Goal: Transaction & Acquisition: Purchase product/service

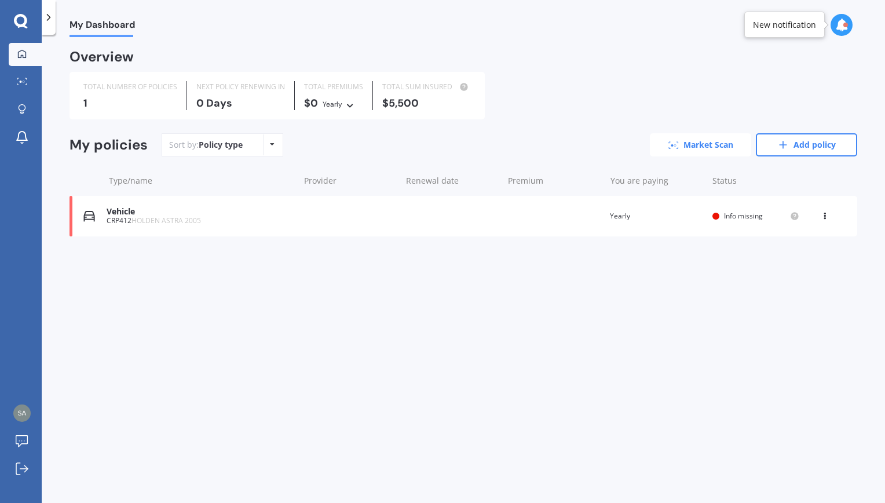
click at [723, 145] on link "Market Scan" at bounding box center [700, 144] width 101 height 23
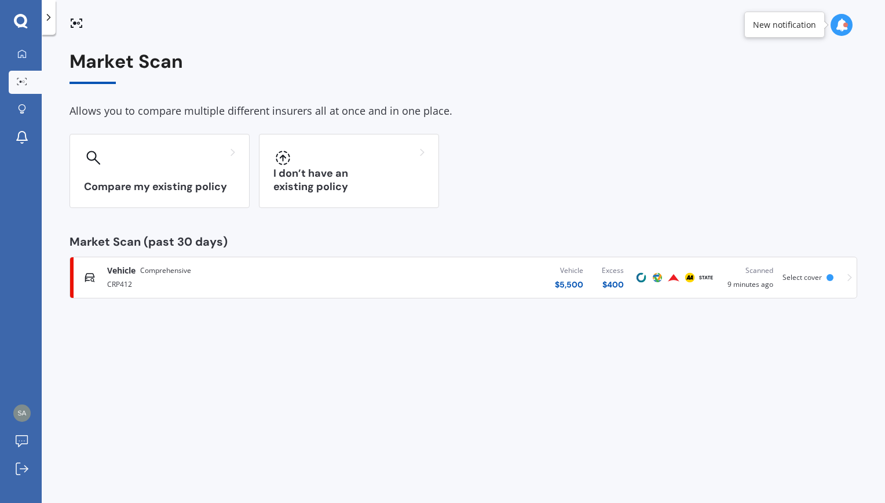
click at [23, 21] on icon at bounding box center [21, 21] width 14 height 15
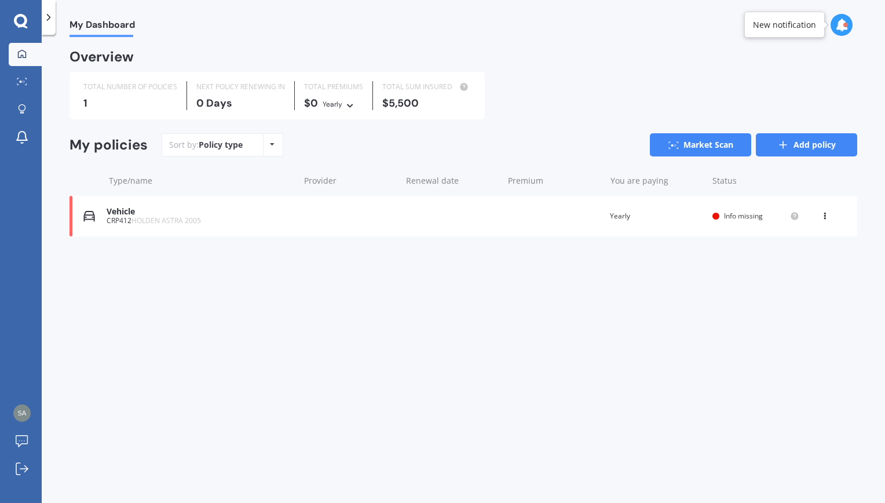
click at [797, 144] on link "Add policy" at bounding box center [806, 144] width 101 height 23
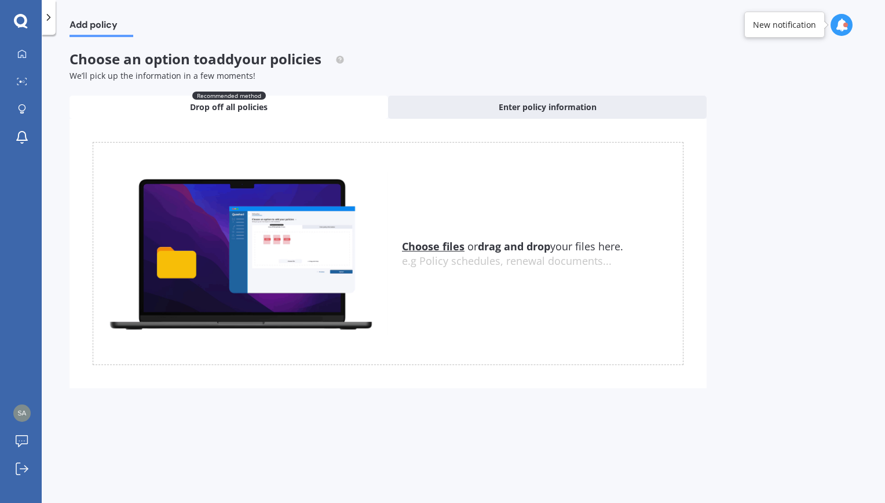
click at [232, 102] on span "Drop off all policies" at bounding box center [229, 107] width 78 height 12
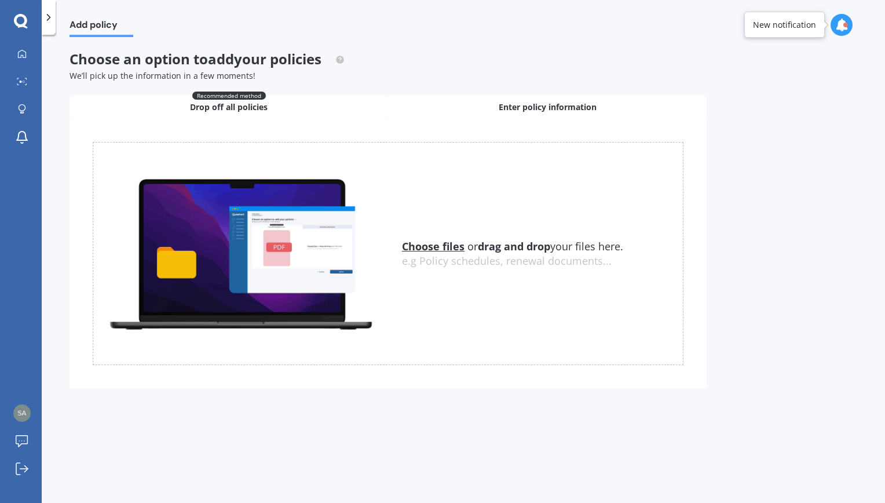
click at [482, 108] on div "Enter policy information" at bounding box center [547, 107] width 319 height 23
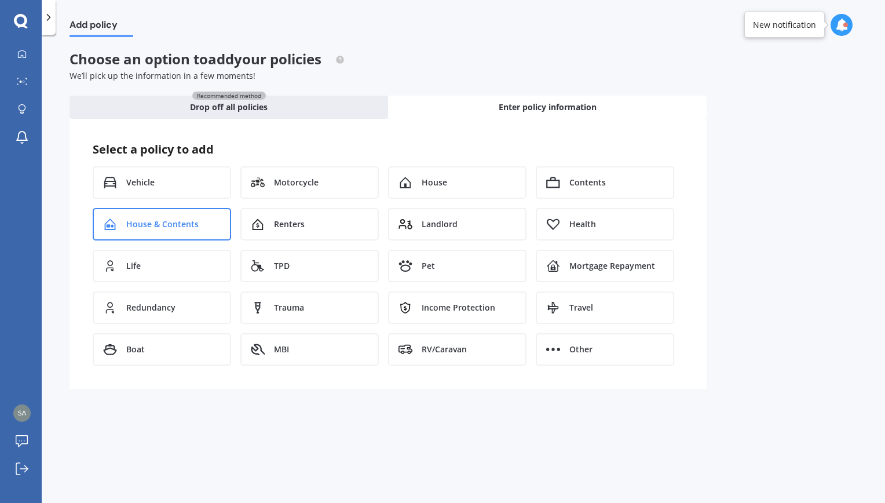
click at [207, 224] on div "House & Contents" at bounding box center [162, 224] width 138 height 32
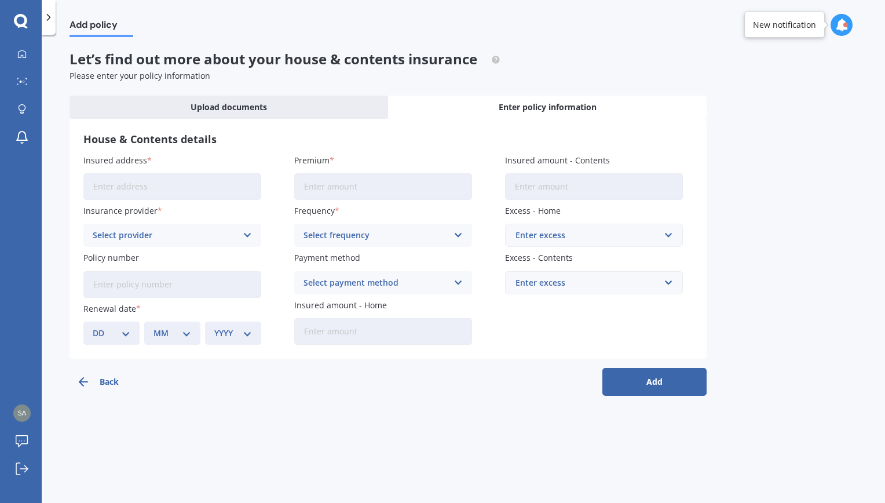
click at [190, 184] on input "Insured address" at bounding box center [172, 186] width 178 height 27
type input "[STREET_ADDRESS][PERSON_NAME]"
click at [319, 188] on input "Premium" at bounding box center [383, 186] width 178 height 27
type input "$6,630.99"
click at [536, 187] on input "Insured amount - Contents" at bounding box center [594, 186] width 178 height 27
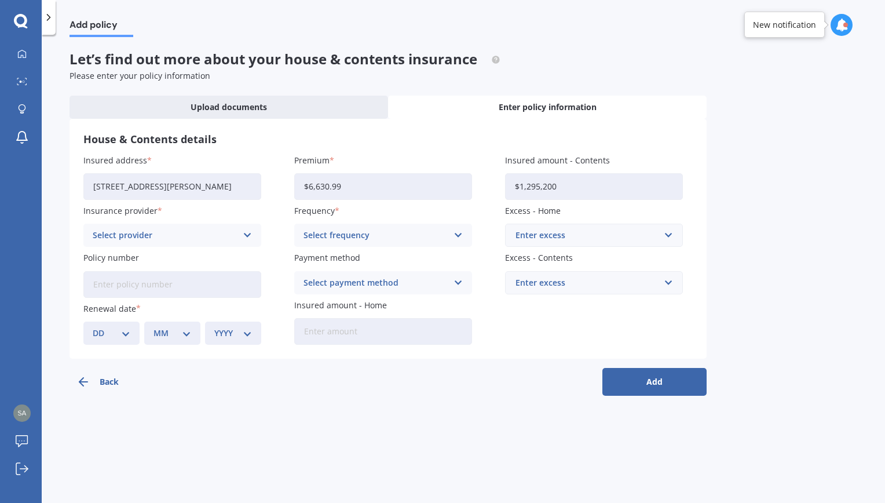
type input "$1,295,200"
click at [247, 233] on icon at bounding box center [248, 235] width 10 height 13
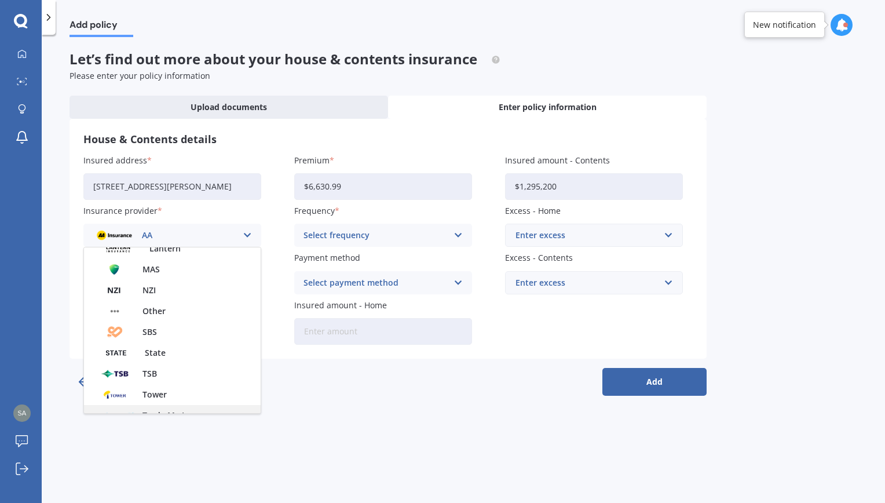
scroll to position [235, 0]
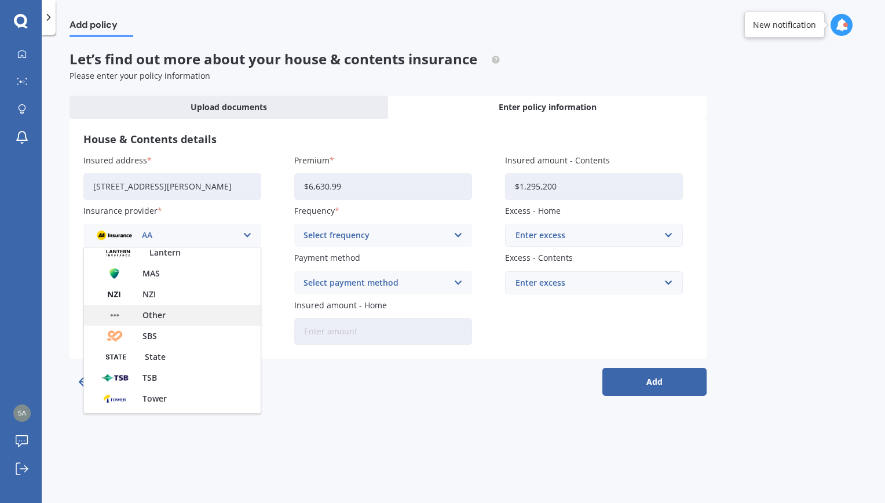
click at [163, 312] on span "Other" at bounding box center [153, 315] width 23 height 8
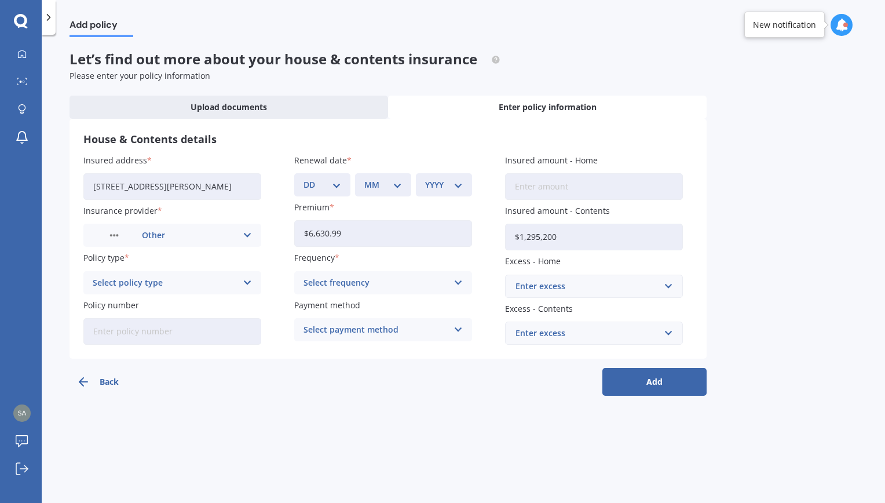
click at [251, 280] on icon at bounding box center [248, 282] width 10 height 13
click at [174, 308] on div "Home and Contents" at bounding box center [172, 305] width 177 height 21
click at [455, 284] on icon at bounding box center [459, 282] width 10 height 13
click at [345, 305] on div "Yearly" at bounding box center [383, 305] width 177 height 21
click at [671, 284] on input "text" at bounding box center [589, 286] width 167 height 22
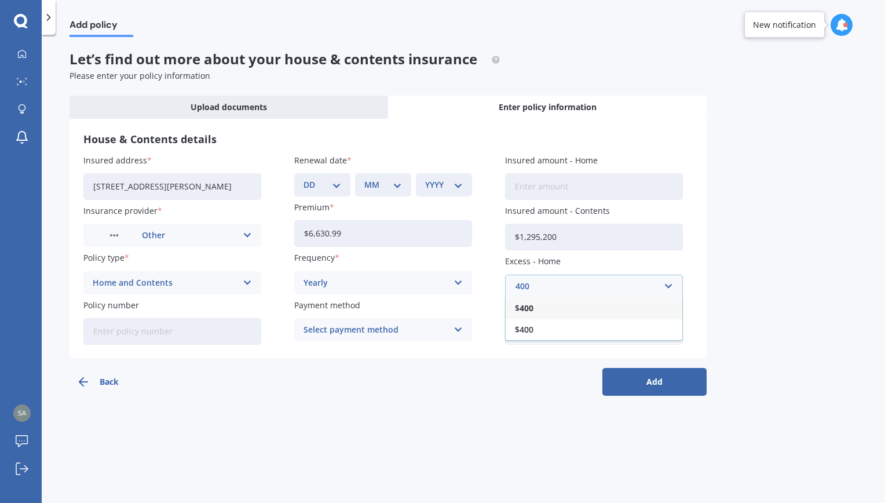
type input "400"
click at [536, 306] on div "$ 400" at bounding box center [594, 307] width 177 height 21
click at [668, 334] on input "text" at bounding box center [589, 333] width 167 height 22
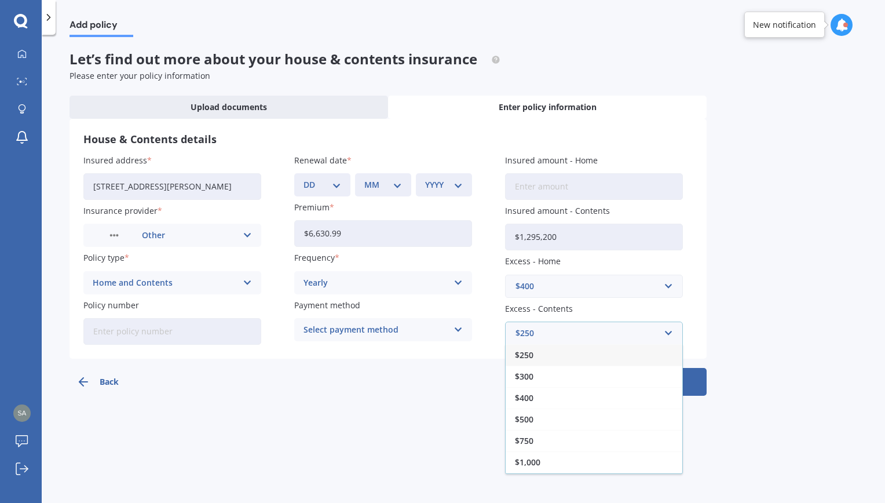
click at [529, 359] on span "$250" at bounding box center [524, 355] width 19 height 8
click at [136, 329] on input "Policy number" at bounding box center [172, 331] width 178 height 27
type input "n"
type input "NZL/DUN43268"
click at [460, 328] on icon at bounding box center [459, 329] width 10 height 13
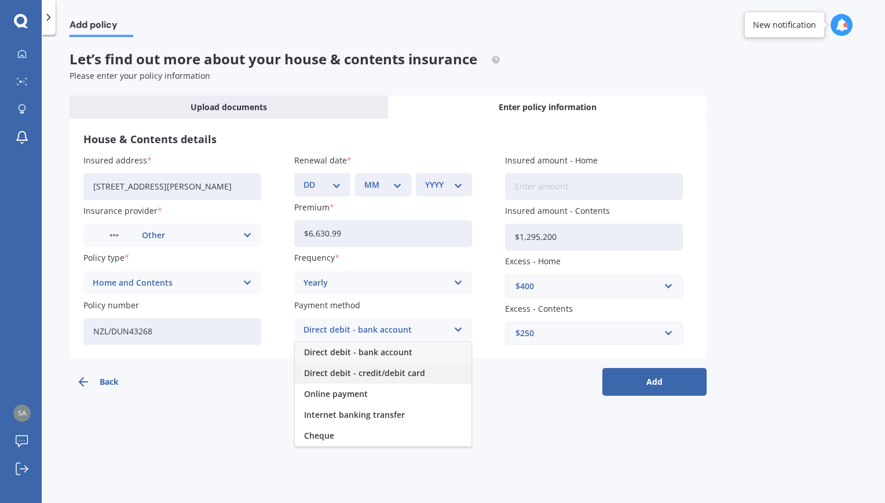
click at [365, 377] on span "Direct debit - credit/debit card" at bounding box center [364, 373] width 121 height 8
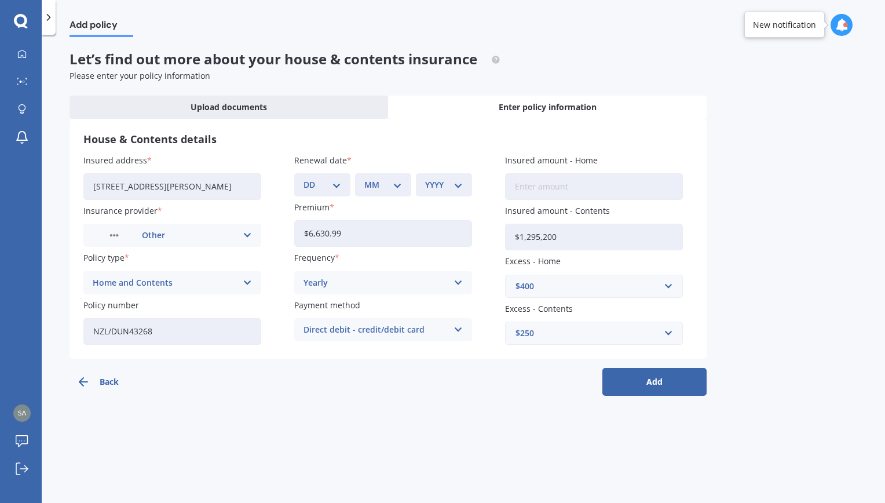
click at [644, 385] on button "Add" at bounding box center [654, 382] width 104 height 28
click at [344, 184] on select "DD 01 02 03 04 05 06 07 08 09 10 11 12 13 14 15 16 17 18 19 20 21 22 23 24 25 2…" at bounding box center [329, 184] width 33 height 13
select select "30"
click at [313, 178] on select "DD 01 02 03 04 05 06 07 08 09 10 11 12 13 14 15 16 17 18 19 20 21 22 23 24 25 2…" at bounding box center [329, 184] width 33 height 13
click at [400, 187] on select "MM 01 02 03 04 05 06 07 08 09 10 11 12" at bounding box center [385, 184] width 33 height 13
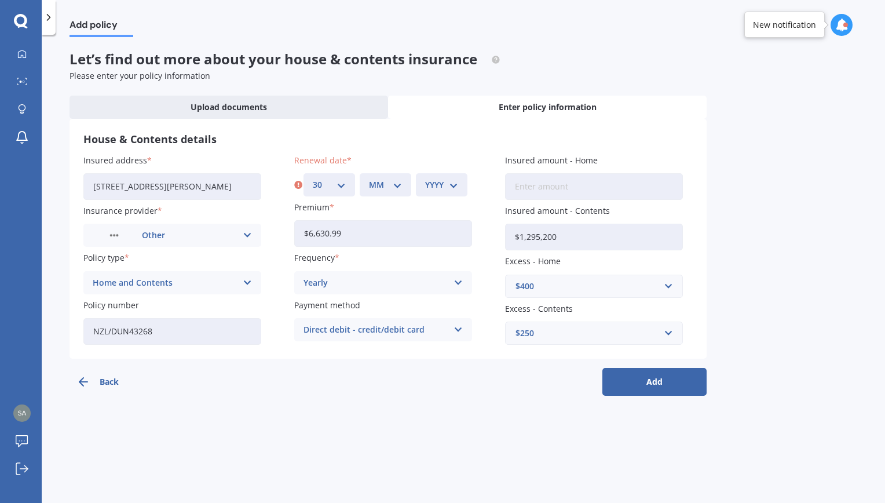
select select "09"
click at [369, 178] on select "MM 01 02 03 04 05 06 07 08 09 10 11 12" at bounding box center [385, 184] width 33 height 13
click at [455, 187] on select "YYYY 2027 2026 2025 2024 2023 2022 2021 2020 2019 2018 2017 2016 2015 2014 2013…" at bounding box center [441, 184] width 33 height 13
select select "2025"
click at [425, 178] on select "YYYY 2027 2026 2025 2024 2023 2022 2021 2020 2019 2018 2017 2016 2015 2014 2013…" at bounding box center [441, 184] width 33 height 13
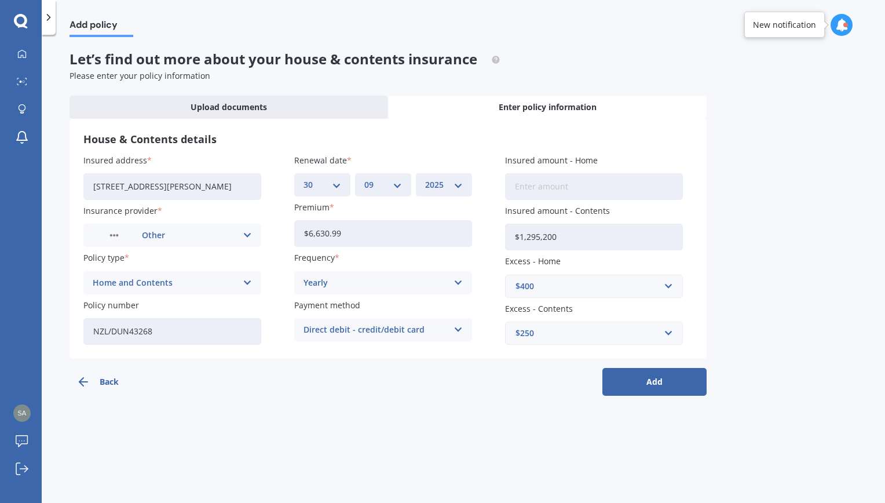
click at [666, 388] on button "Add" at bounding box center [654, 382] width 104 height 28
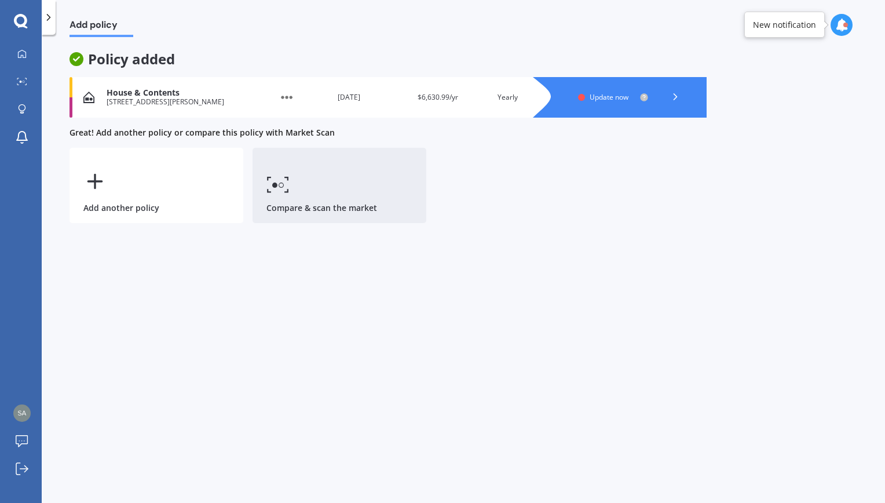
click at [297, 186] on link "Compare & scan the market" at bounding box center [340, 185] width 174 height 75
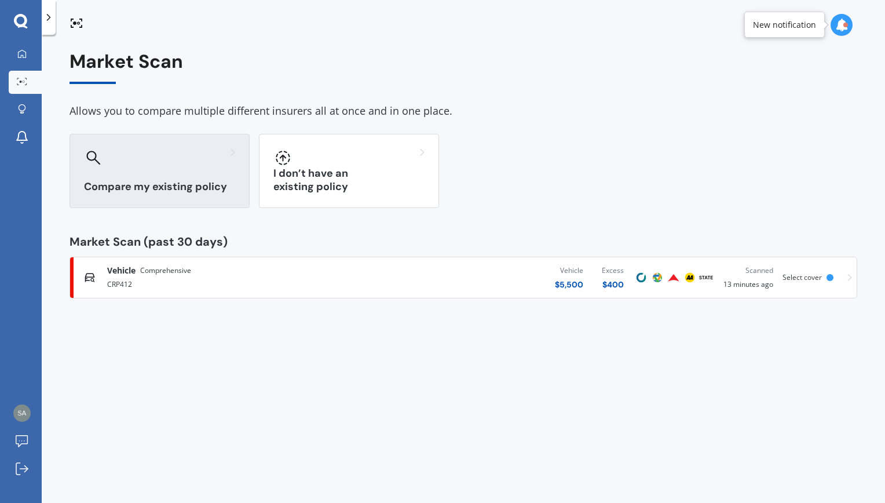
click at [179, 163] on div at bounding box center [159, 157] width 151 height 19
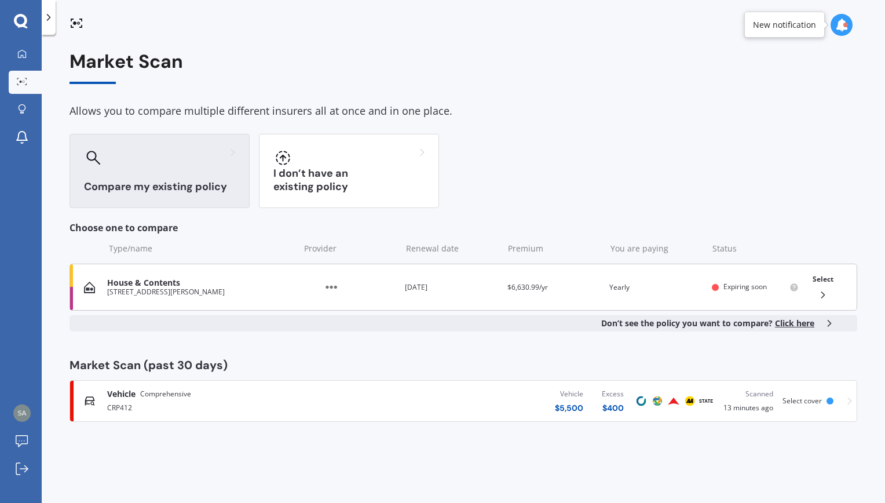
click at [822, 294] on icon at bounding box center [823, 295] width 12 height 12
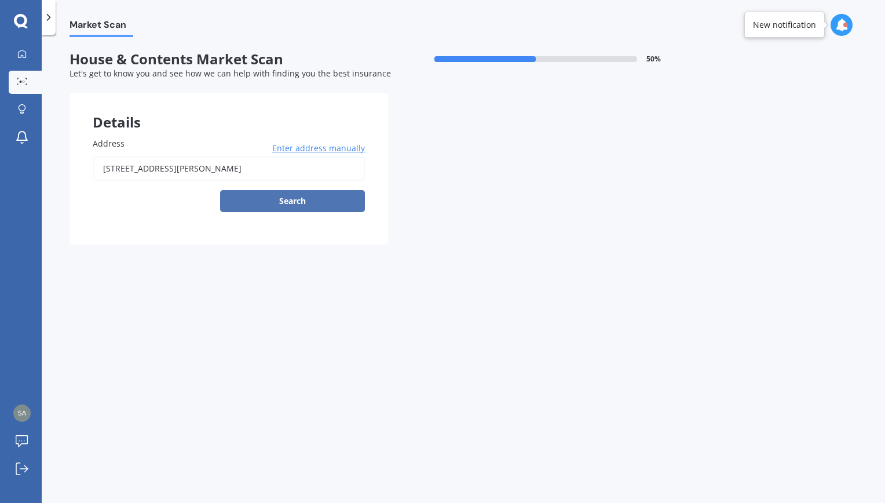
click at [300, 206] on button "Search" at bounding box center [292, 201] width 145 height 22
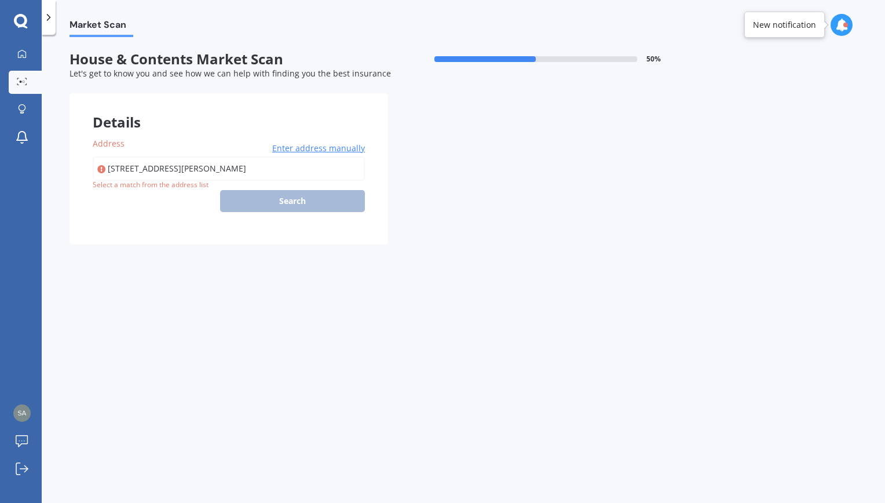
type input "[STREET_ADDRESS][PERSON_NAME]"
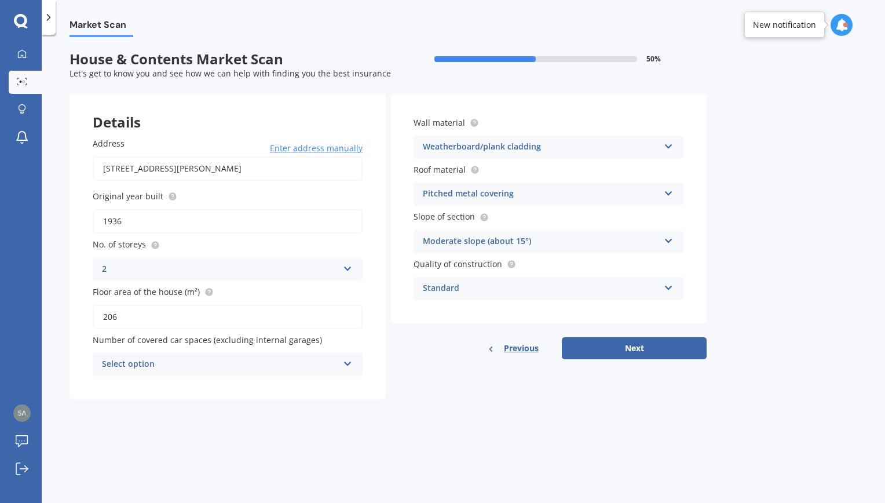
click at [345, 365] on icon at bounding box center [348, 361] width 10 height 8
click at [130, 407] on div "1" at bounding box center [227, 407] width 269 height 21
click at [659, 350] on button "Next" at bounding box center [634, 348] width 145 height 22
select select "30"
select select "03"
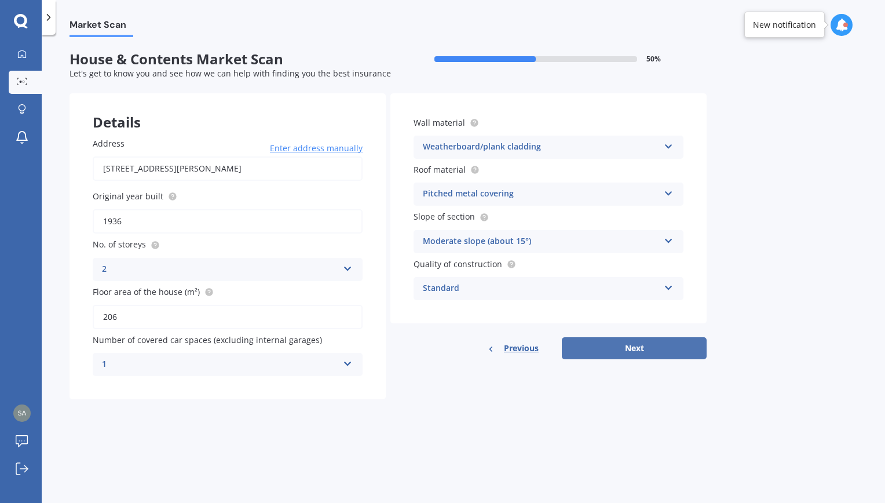
select select "1942"
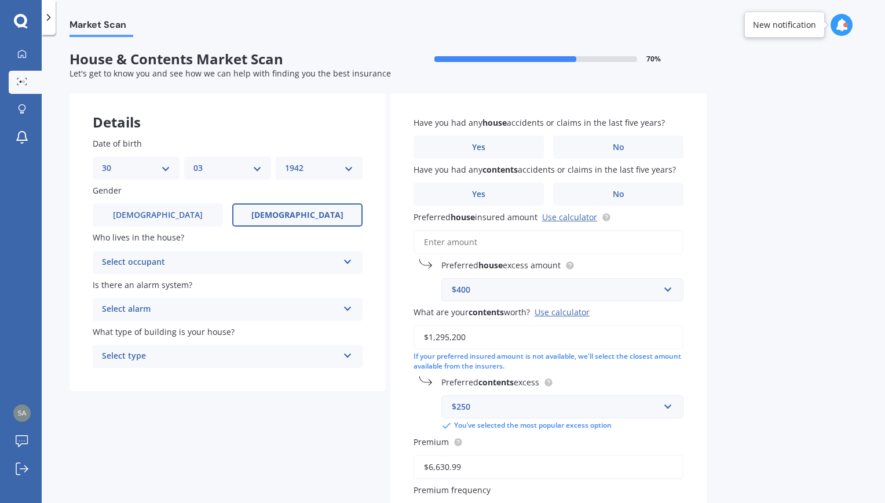
click at [348, 263] on icon at bounding box center [348, 259] width 10 height 8
click at [208, 282] on div "Owner" at bounding box center [227, 285] width 269 height 21
click at [349, 306] on icon at bounding box center [348, 306] width 10 height 8
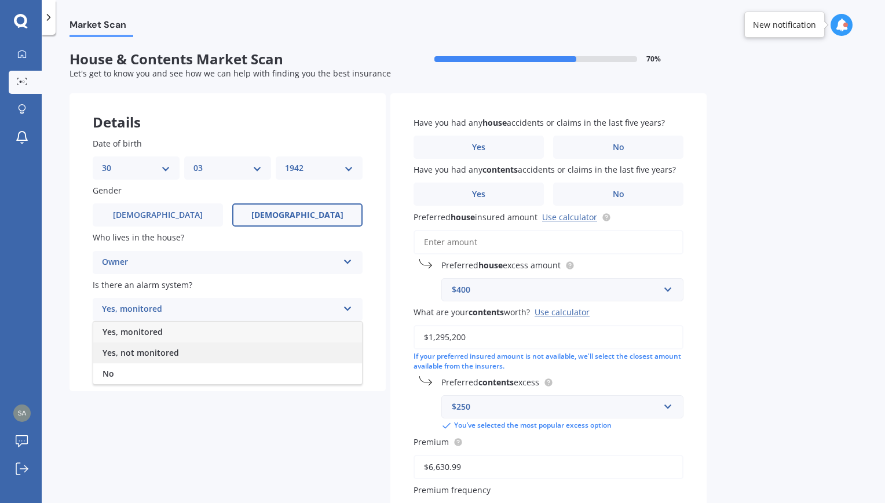
click at [161, 352] on span "Yes, not monitored" at bounding box center [141, 352] width 76 height 11
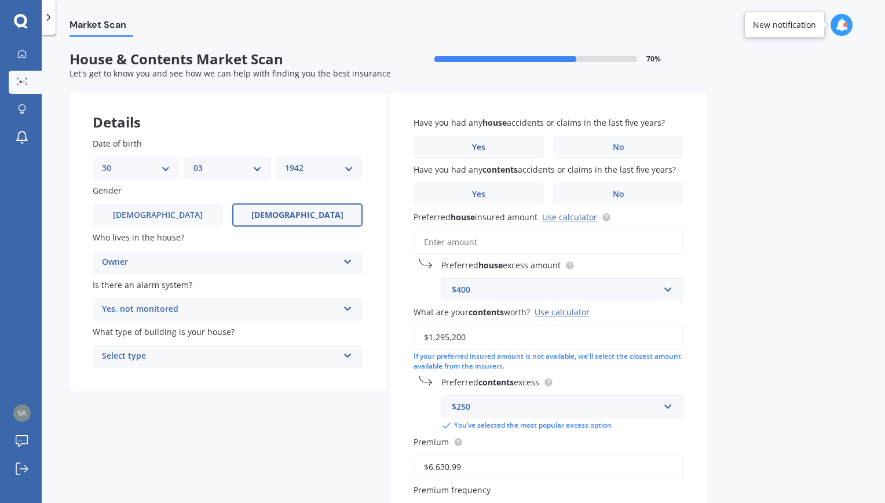
click at [348, 352] on icon at bounding box center [348, 353] width 10 height 8
click at [177, 377] on div "Freestanding" at bounding box center [227, 378] width 269 height 21
click at [626, 150] on label "No" at bounding box center [618, 147] width 130 height 23
click at [0, 0] on input "No" at bounding box center [0, 0] width 0 height 0
click at [629, 197] on label "No" at bounding box center [618, 193] width 130 height 23
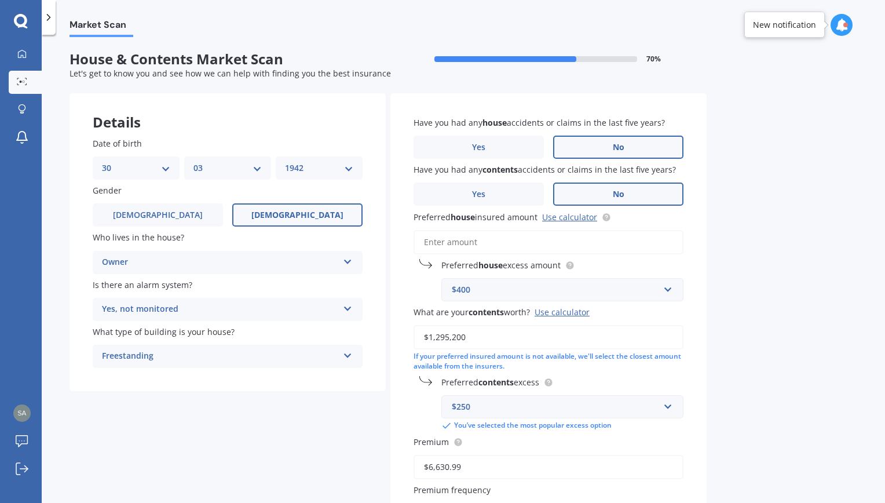
click at [0, 0] on input "No" at bounding box center [0, 0] width 0 height 0
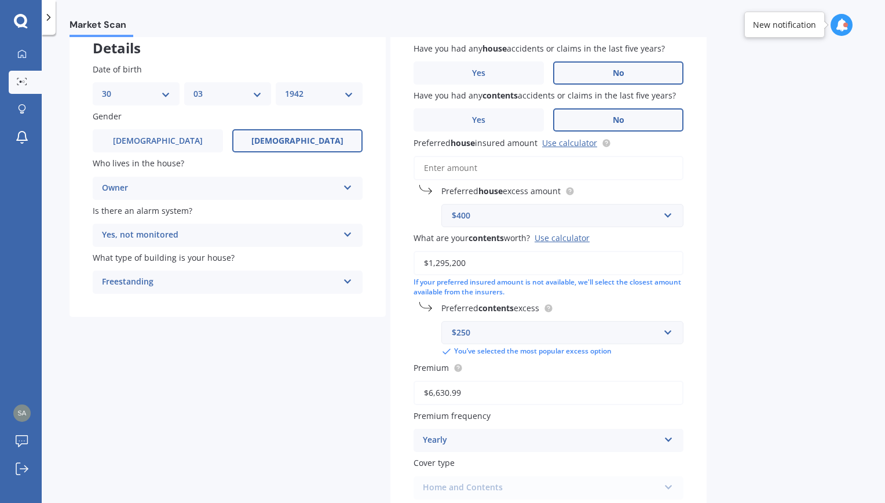
scroll to position [77, 0]
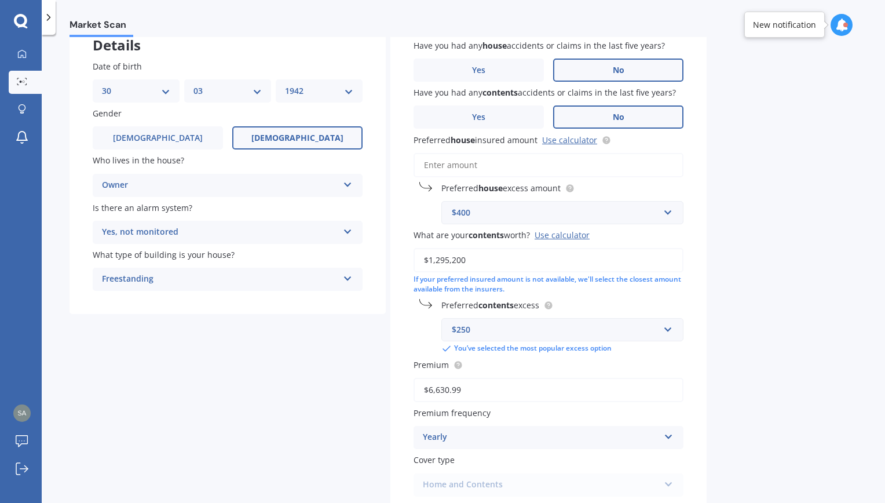
click at [462, 165] on input "Preferred house insured amount Use calculator" at bounding box center [549, 165] width 270 height 24
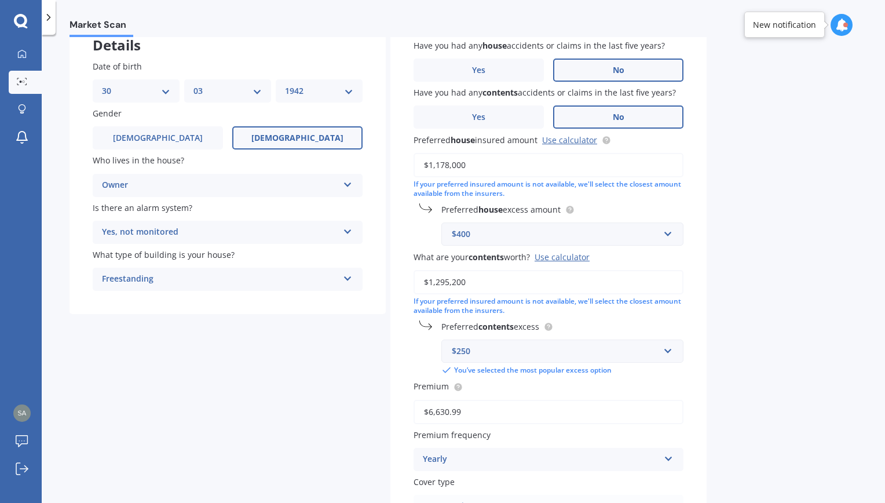
type input "$1,178,000"
click at [493, 279] on input "$1,295,200" at bounding box center [549, 282] width 270 height 24
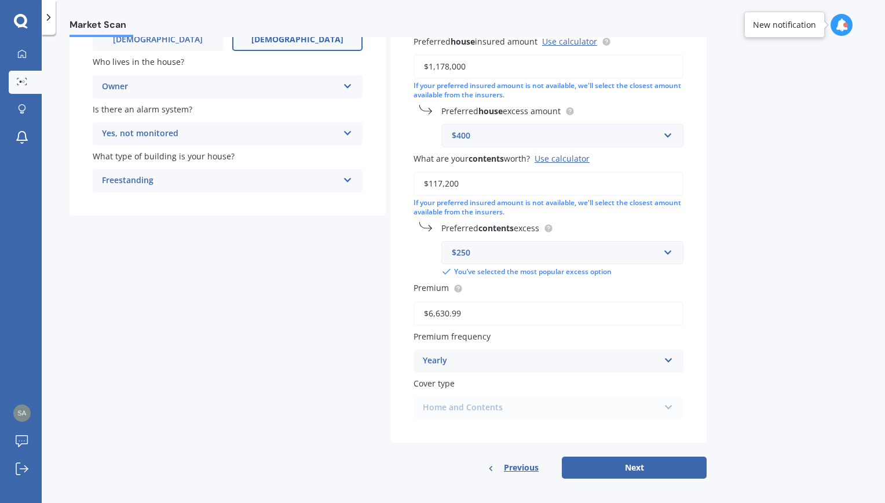
scroll to position [181, 0]
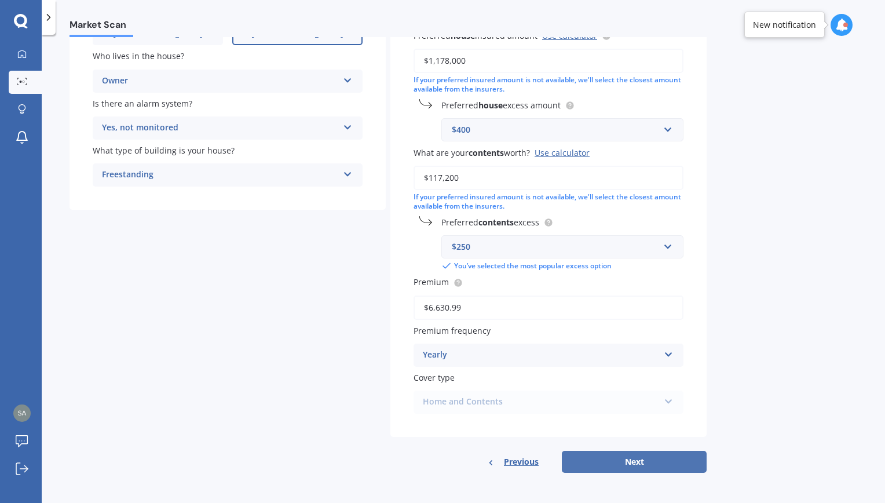
type input "$117,200"
click at [644, 460] on button "Next" at bounding box center [634, 462] width 145 height 22
select select "30"
select select "03"
select select "1942"
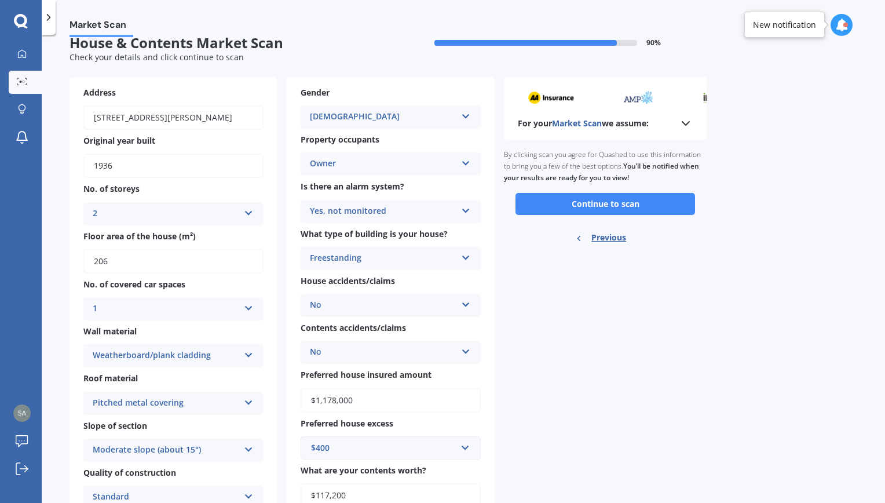
scroll to position [0, 0]
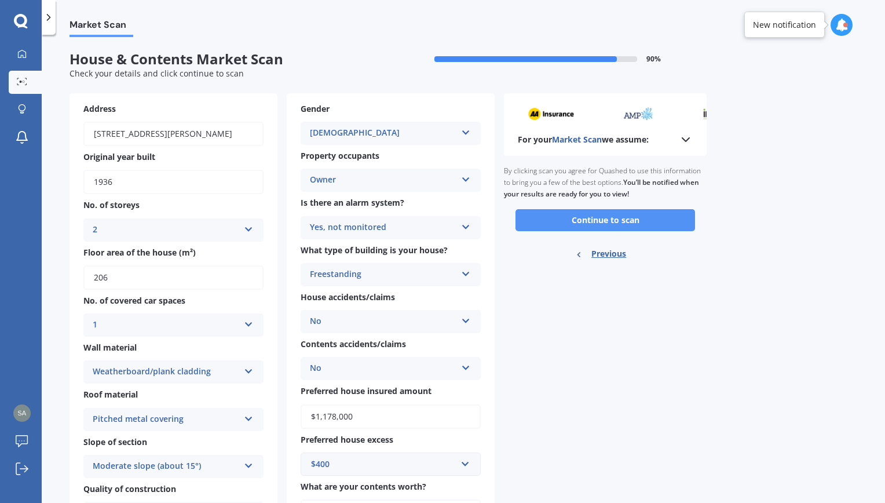
click at [644, 225] on button "Continue to scan" at bounding box center [606, 220] width 180 height 22
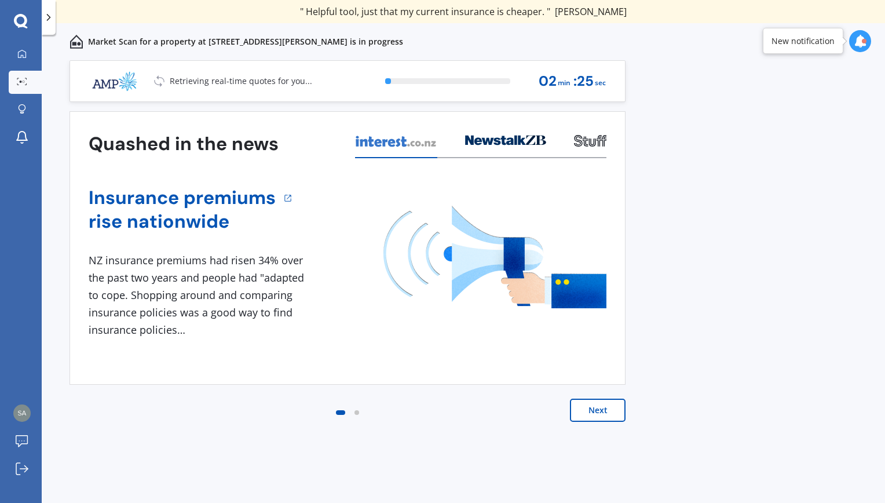
click at [611, 410] on button "Next" at bounding box center [598, 410] width 56 height 23
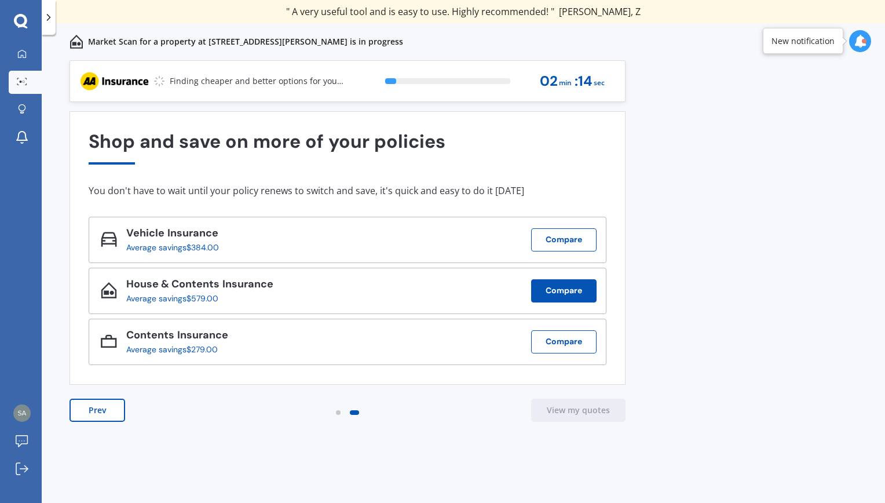
click at [571, 290] on button "Compare" at bounding box center [563, 290] width 65 height 23
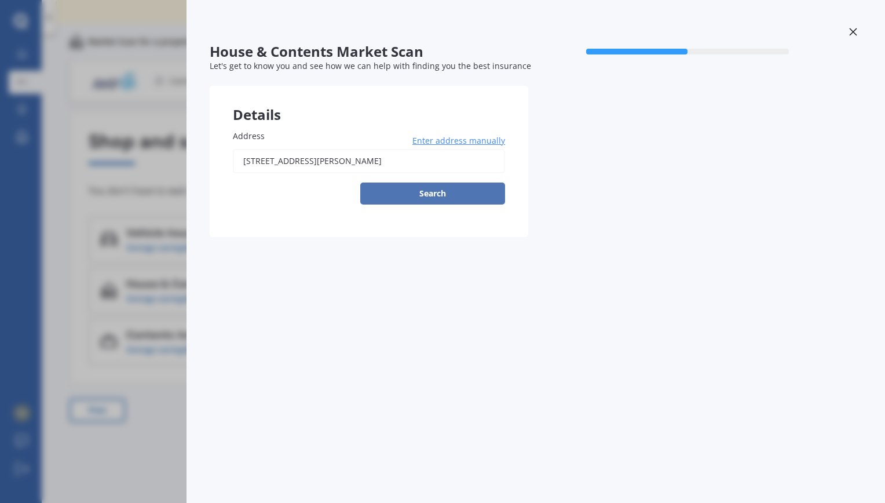
click at [455, 198] on button "Search" at bounding box center [432, 193] width 145 height 22
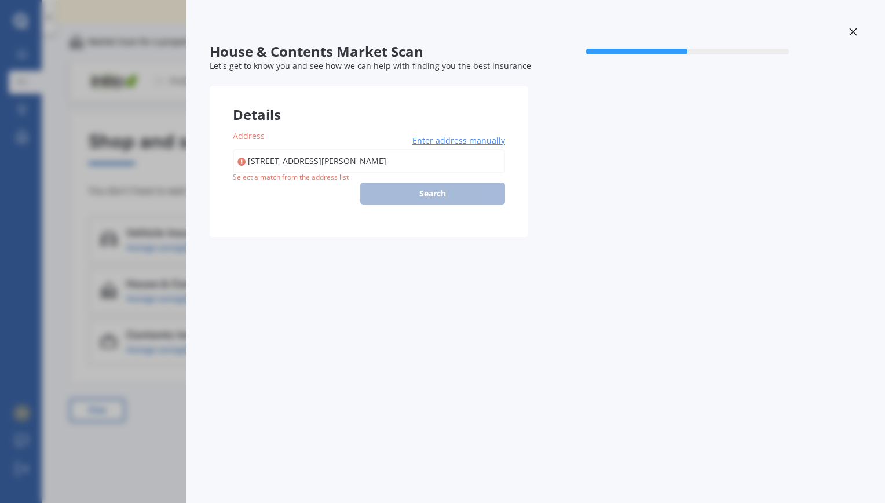
type input "[STREET_ADDRESS][PERSON_NAME]"
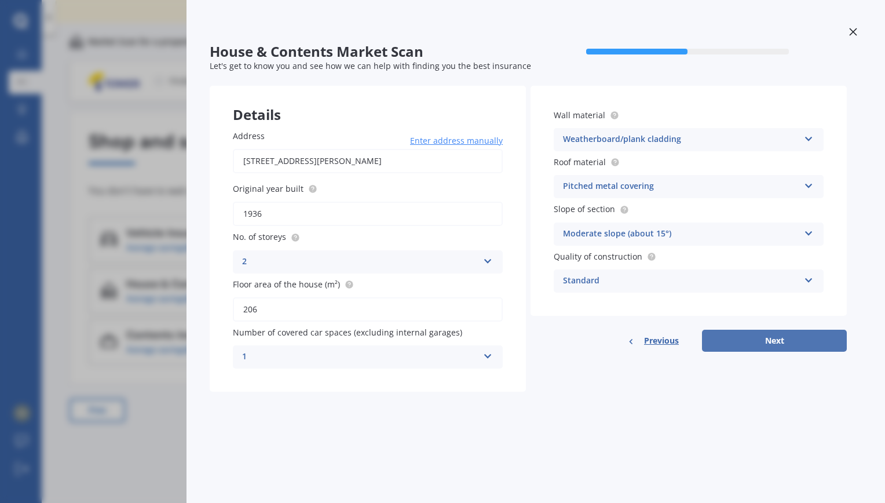
click at [773, 343] on button "Next" at bounding box center [774, 341] width 145 height 22
select select "30"
select select "03"
select select "1942"
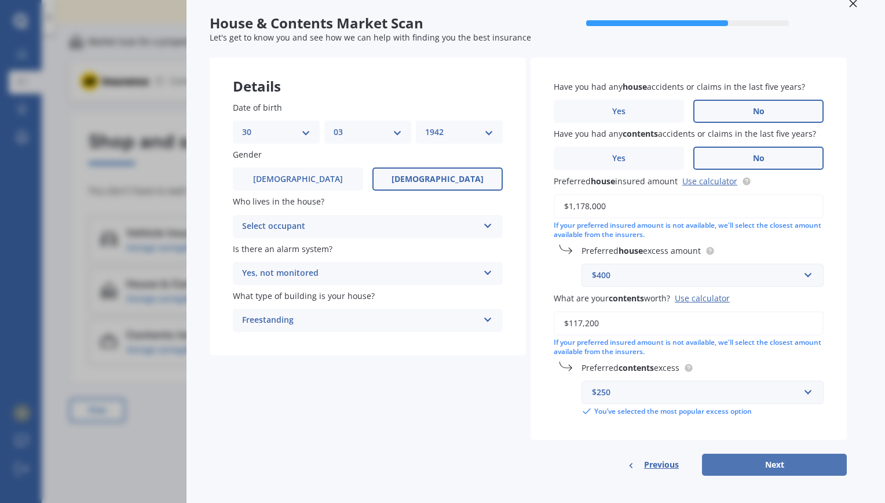
scroll to position [34, 0]
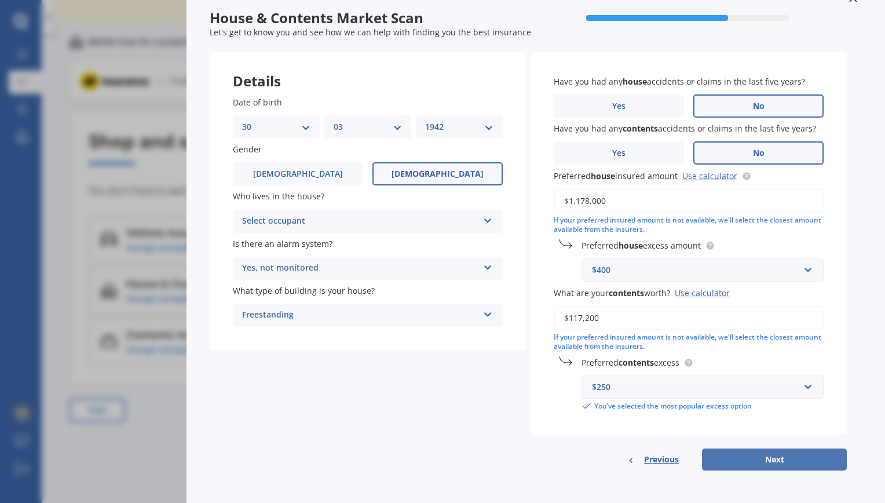
click at [769, 455] on button "Next" at bounding box center [774, 459] width 145 height 22
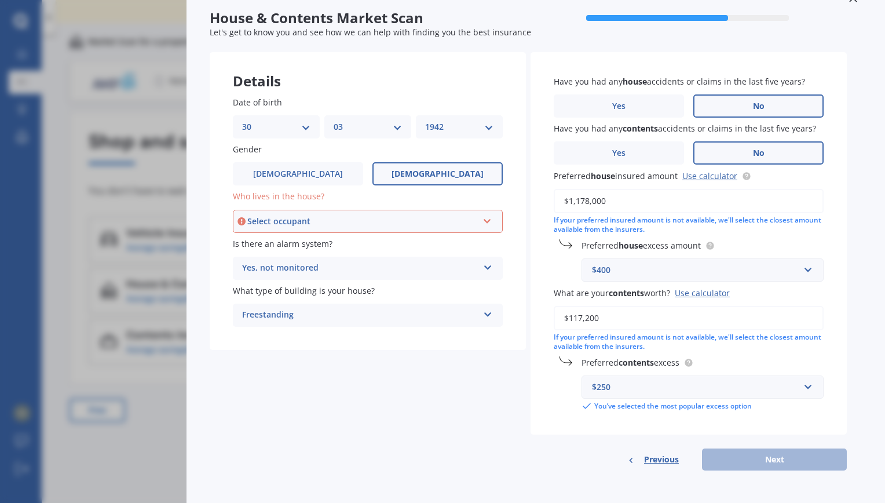
click at [491, 221] on icon at bounding box center [488, 219] width 10 height 8
click at [334, 241] on div "Owner" at bounding box center [368, 243] width 268 height 21
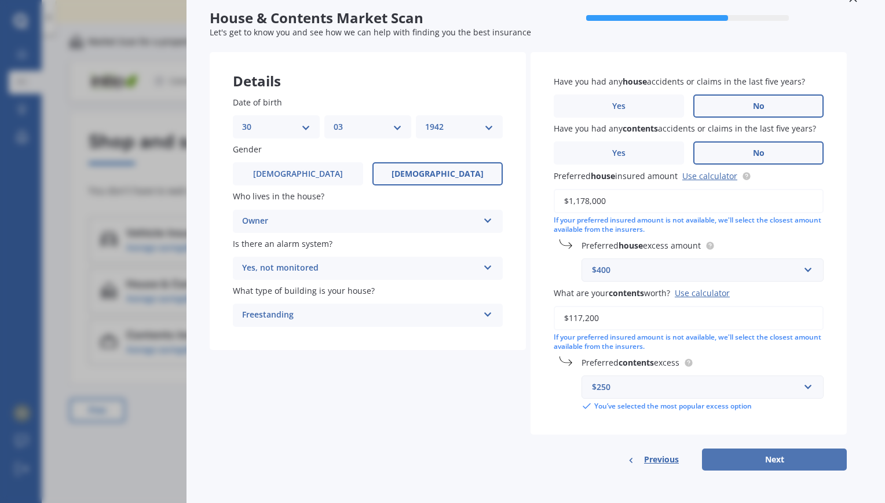
click at [747, 458] on button "Next" at bounding box center [774, 459] width 145 height 22
select select "30"
select select "03"
select select "1942"
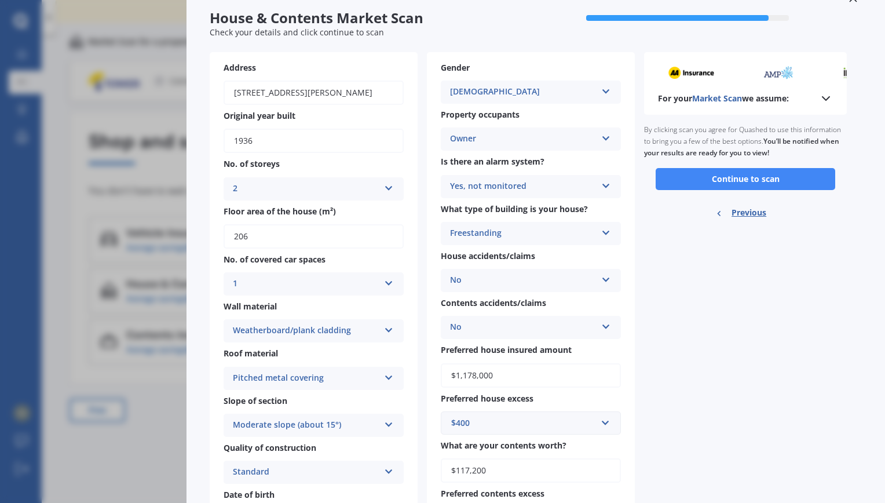
click at [825, 100] on polyline at bounding box center [826, 98] width 7 height 3
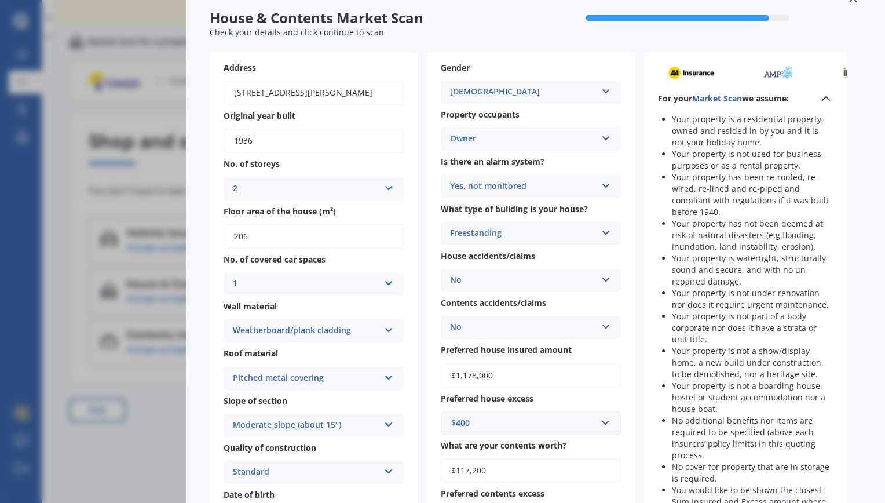
click at [825, 100] on icon at bounding box center [826, 99] width 14 height 14
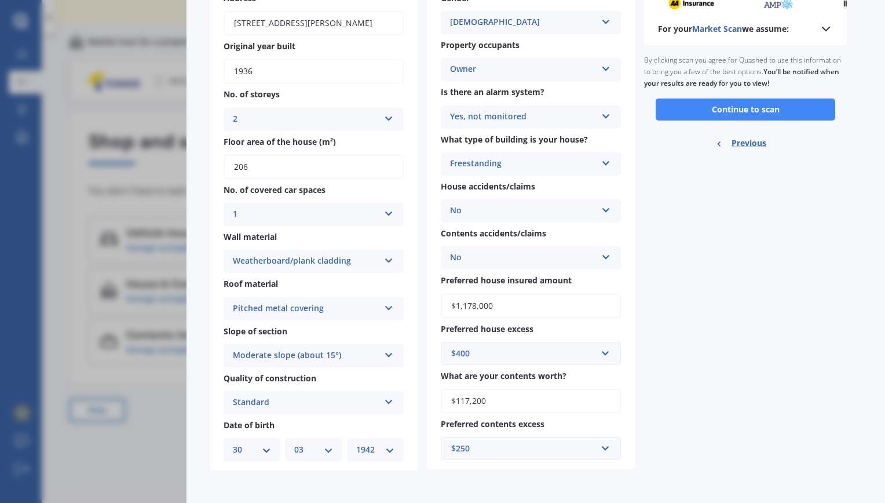
scroll to position [0, 0]
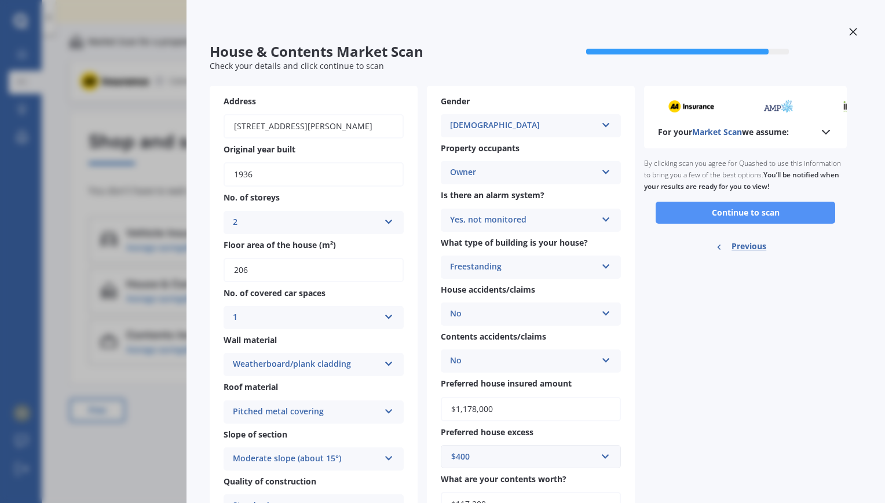
click at [738, 214] on button "Continue to scan" at bounding box center [746, 213] width 180 height 22
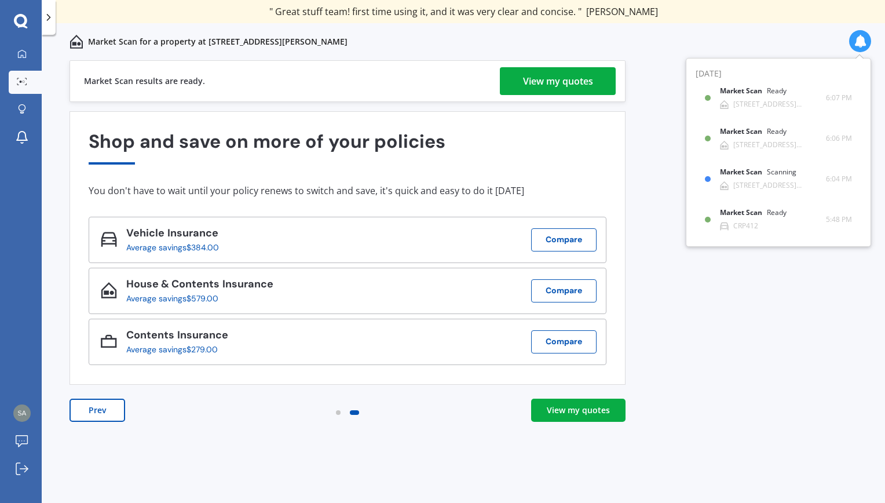
click at [553, 77] on div "View my quotes" at bounding box center [558, 81] width 70 height 28
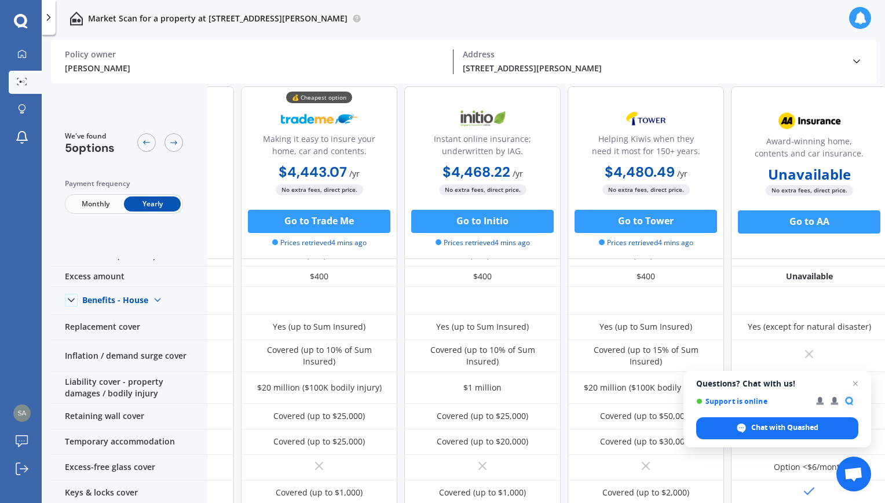
scroll to position [22, 138]
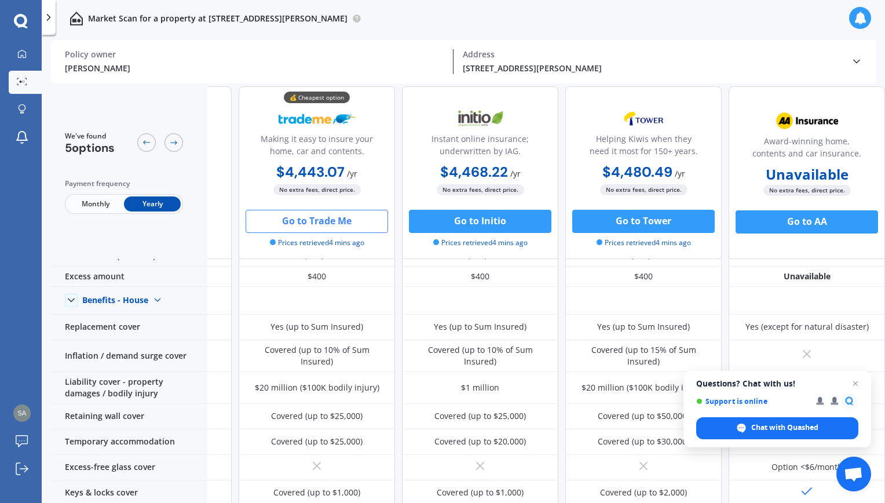
click at [329, 219] on button "Go to Trade Me" at bounding box center [317, 221] width 142 height 23
